Goal: Find specific page/section: Find specific page/section

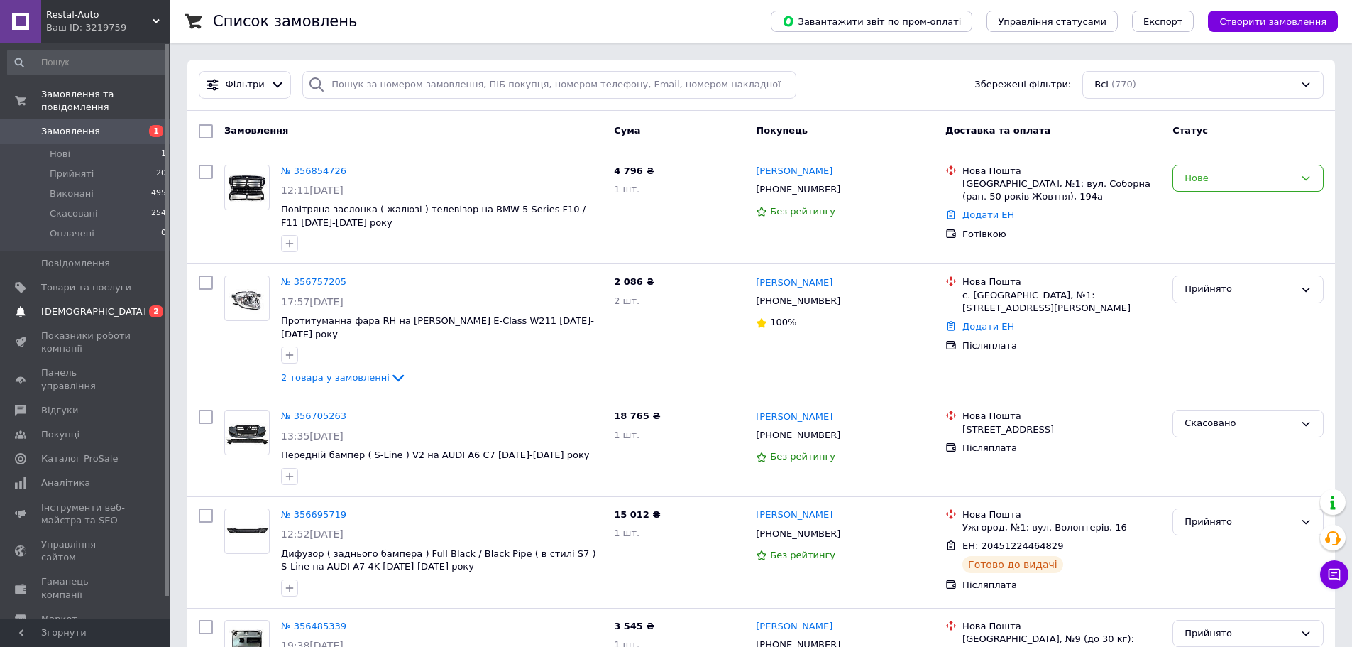
click at [89, 305] on span "[DEMOGRAPHIC_DATA]" at bounding box center [93, 311] width 105 height 13
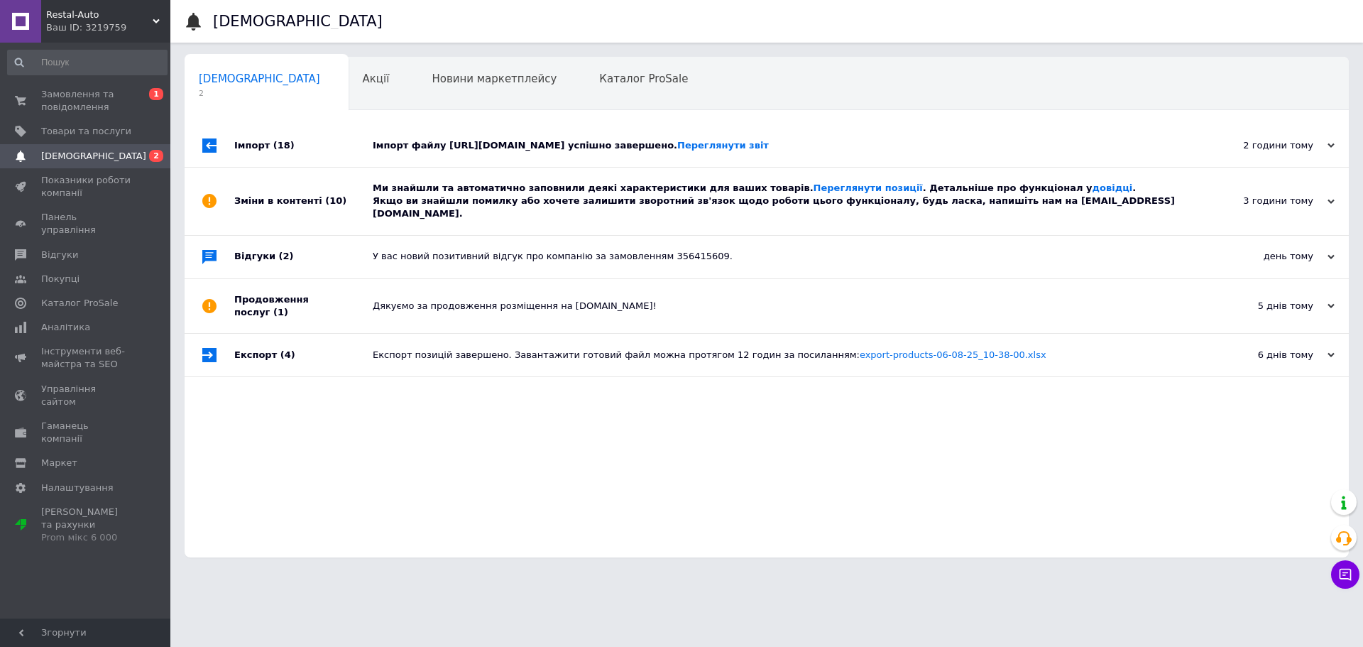
click at [425, 144] on div "Імпорт файлу [URL][DOMAIN_NAME] успішно завершено. Переглянути звіт" at bounding box center [783, 145] width 820 height 13
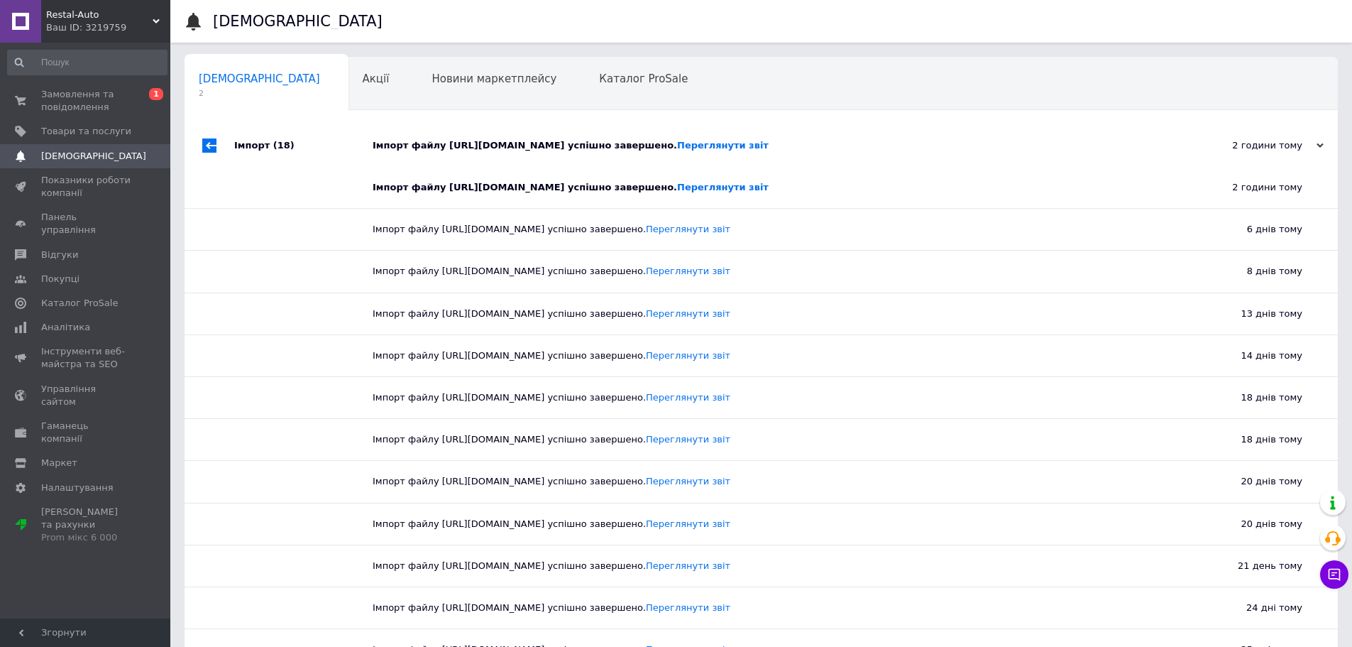
click at [94, 150] on span "[DEMOGRAPHIC_DATA]" at bounding box center [86, 156] width 90 height 13
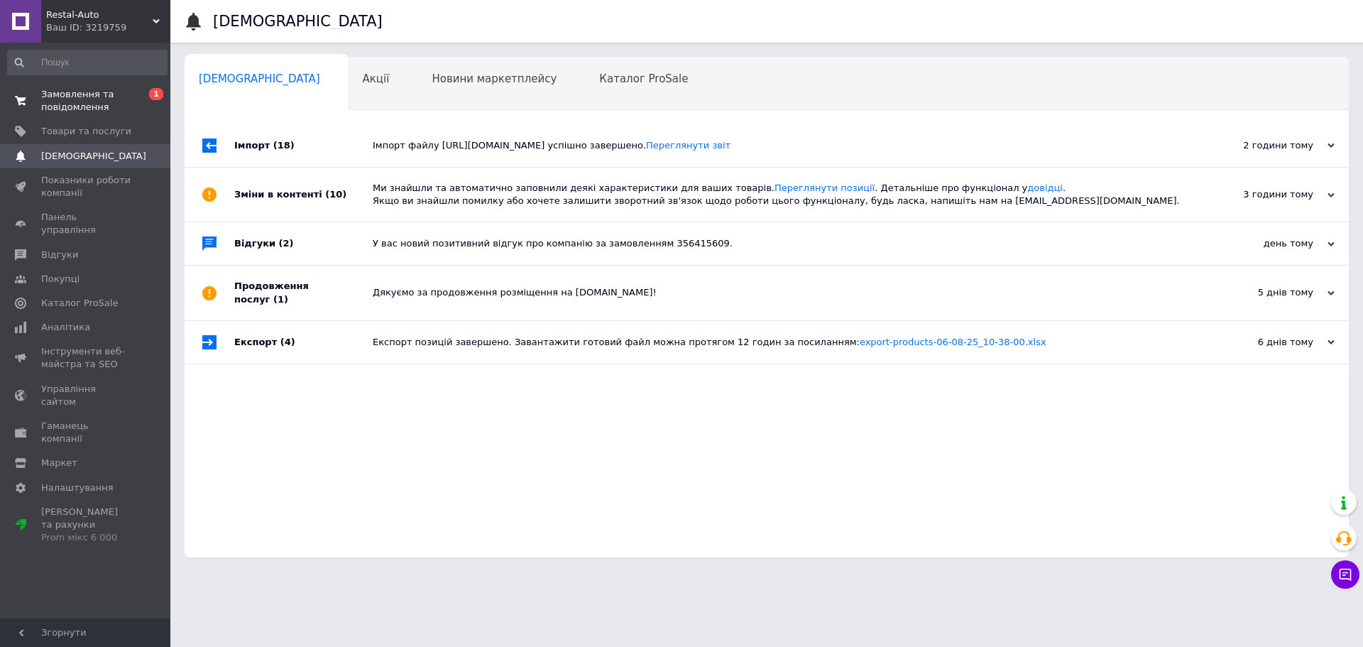
click at [99, 100] on span "Замовлення та повідомлення" at bounding box center [86, 101] width 90 height 26
